Goal: Task Accomplishment & Management: Manage account settings

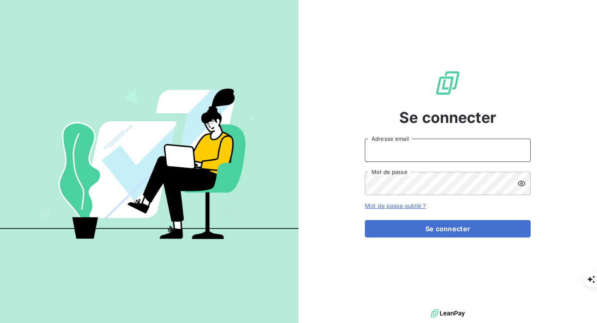
click at [414, 144] on input "Adresse email" at bounding box center [448, 150] width 166 height 23
type input "admin"
click at [521, 185] on icon at bounding box center [522, 183] width 8 height 8
click at [447, 218] on form "admin Adresse email Mot de passe Mot de passe oublié ? Se connecter" at bounding box center [448, 188] width 166 height 99
click at [425, 239] on div "Se connecter admin Adresse email Mot de passe Mot de passe oublié ? Se connecter" at bounding box center [448, 153] width 166 height 307
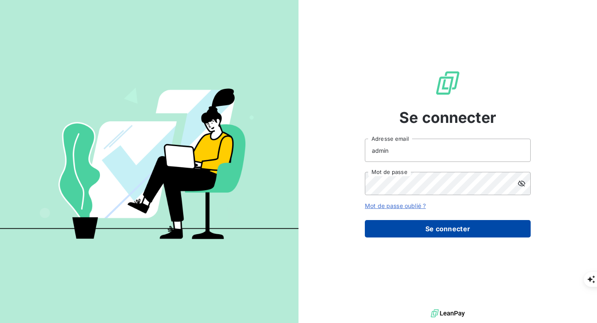
click at [433, 233] on button "Se connecter" at bounding box center [448, 228] width 166 height 17
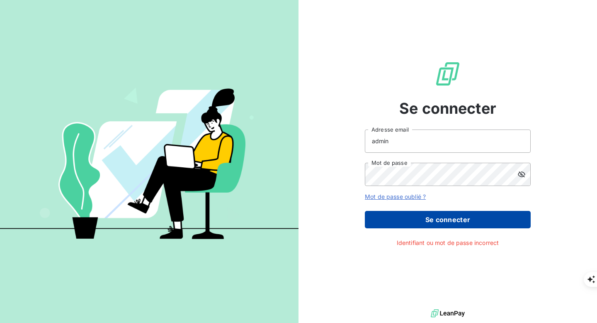
click at [457, 215] on button "Se connecter" at bounding box center [448, 219] width 166 height 17
